Goal: Task Accomplishment & Management: Manage account settings

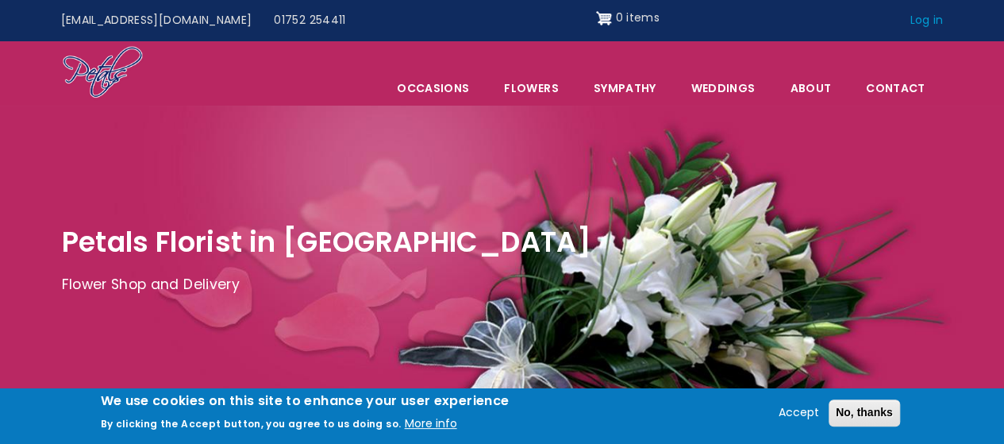
click at [917, 18] on link "Log in" at bounding box center [926, 21] width 56 height 30
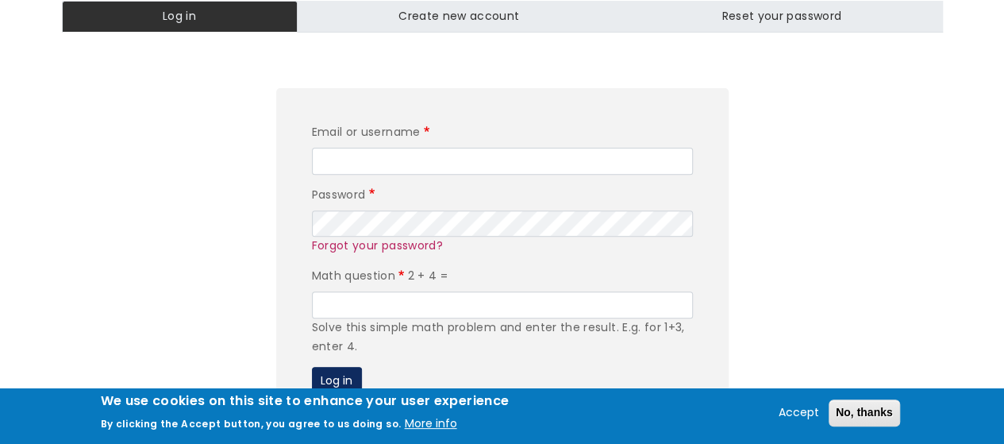
scroll to position [238, 0]
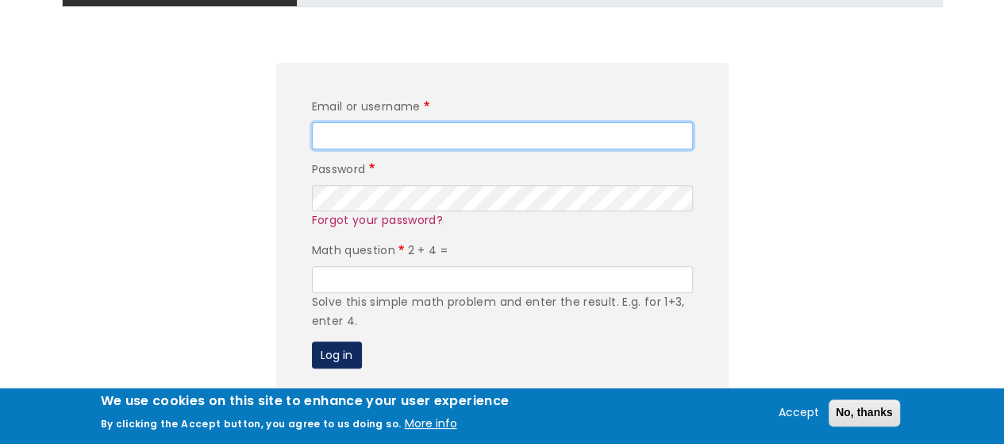
type input "editor"
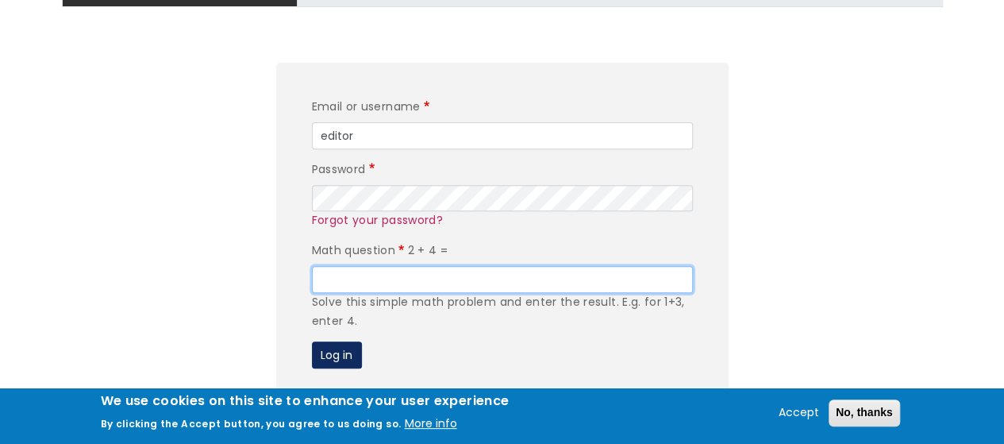
click at [434, 279] on input "Math question" at bounding box center [502, 279] width 381 height 27
type input "6"
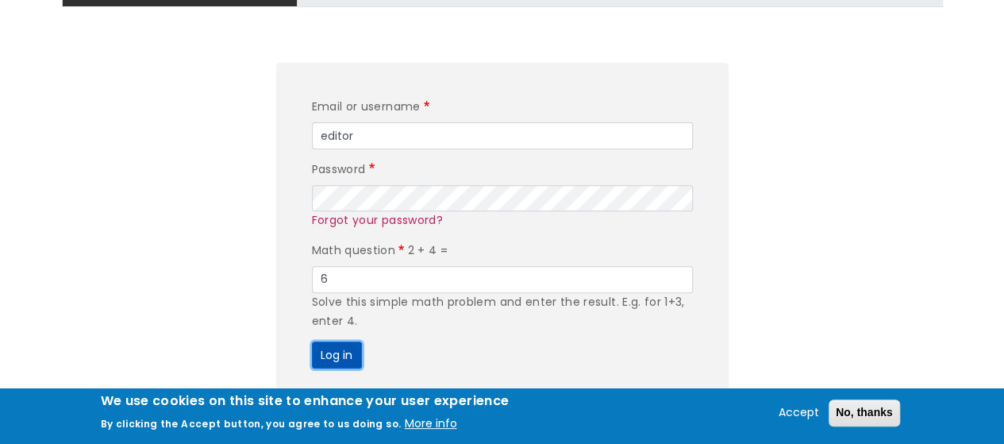
click at [337, 353] on button "Log in" at bounding box center [337, 354] width 50 height 27
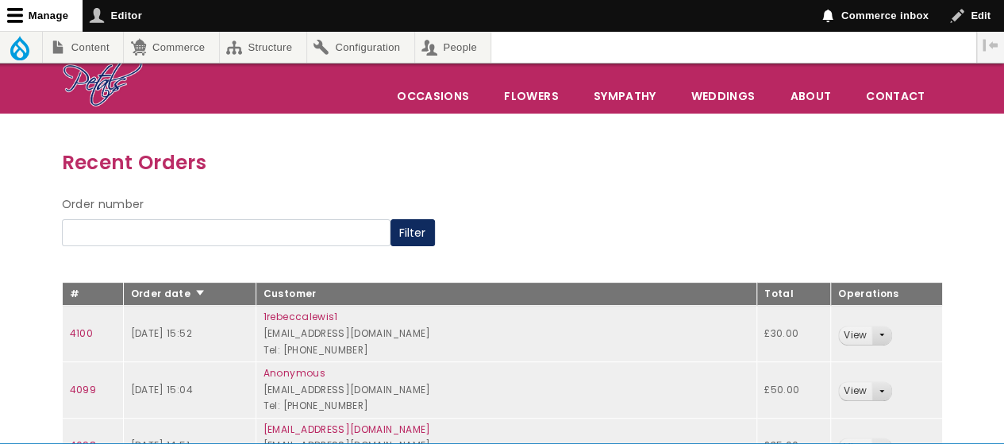
scroll to position [79, 0]
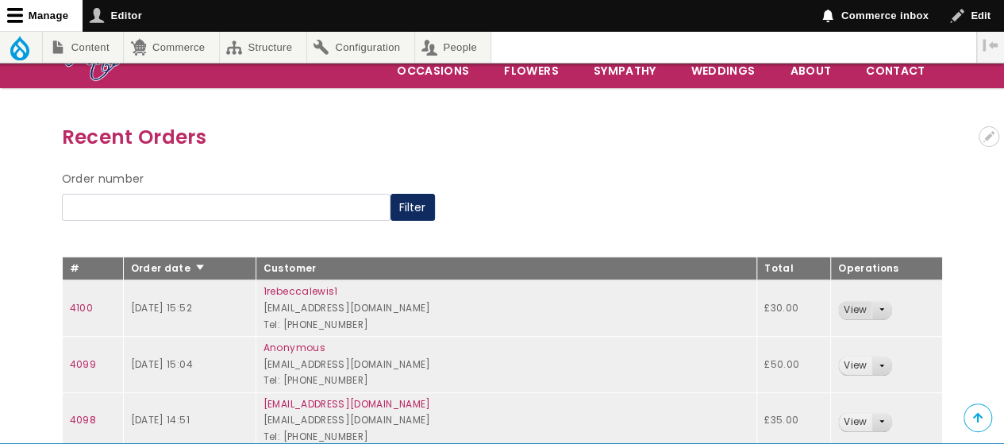
click at [839, 306] on link "View" at bounding box center [855, 310] width 33 height 18
